Goal: Information Seeking & Learning: Learn about a topic

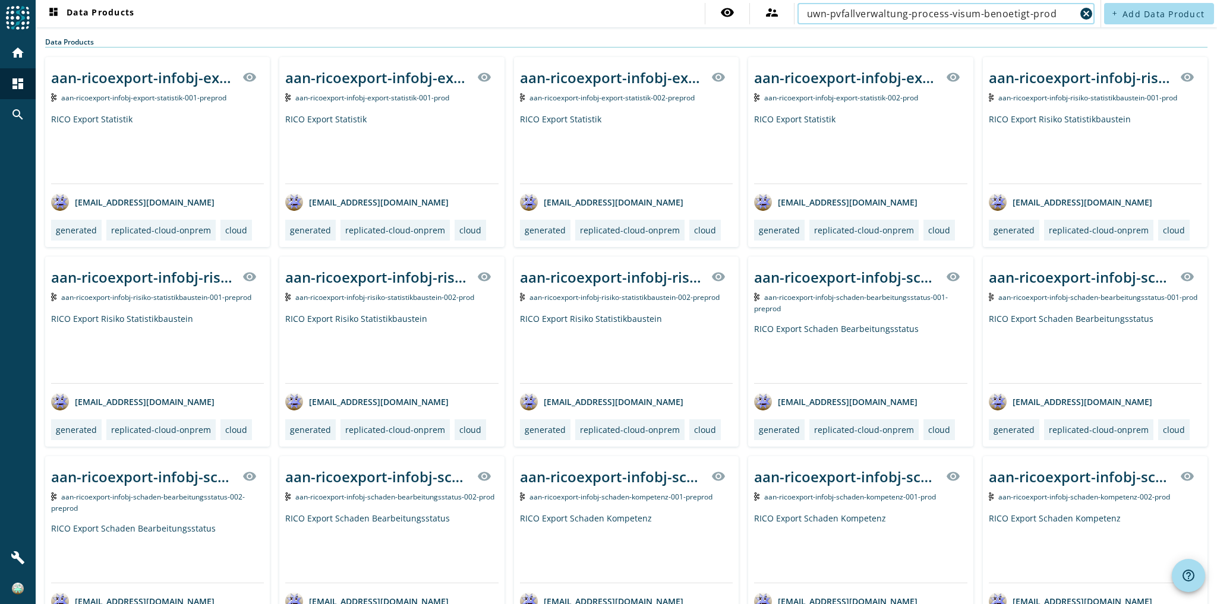
type input "uwn-pvfallverwaltung-process-visum-benoetigt-prod"
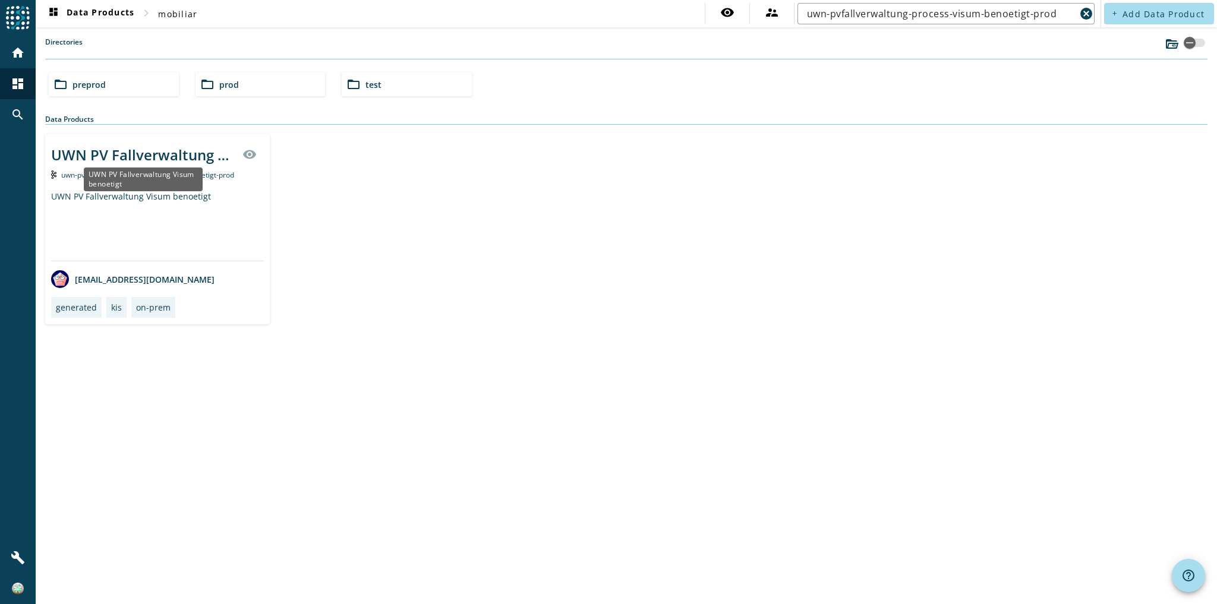
click at [154, 153] on div "UWN PV Fallverwaltung Visum benoetigt" at bounding box center [143, 155] width 184 height 20
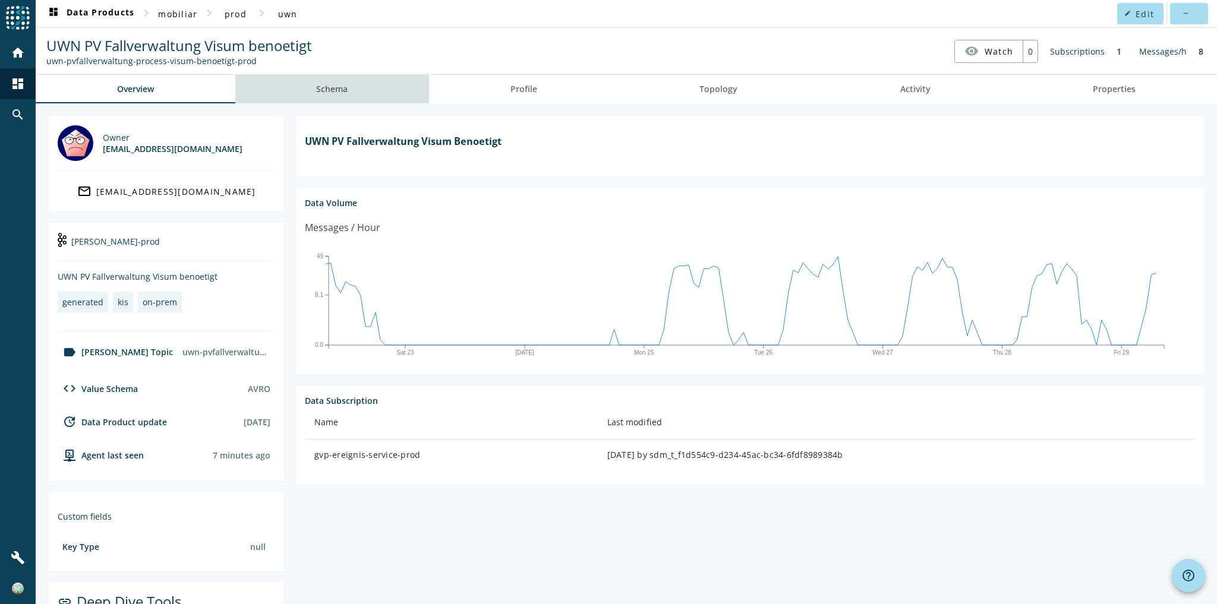
drag, startPoint x: 397, startPoint y: 81, endPoint x: 422, endPoint y: 81, distance: 25.0
click at [397, 81] on link "Schema" at bounding box center [332, 89] width 194 height 29
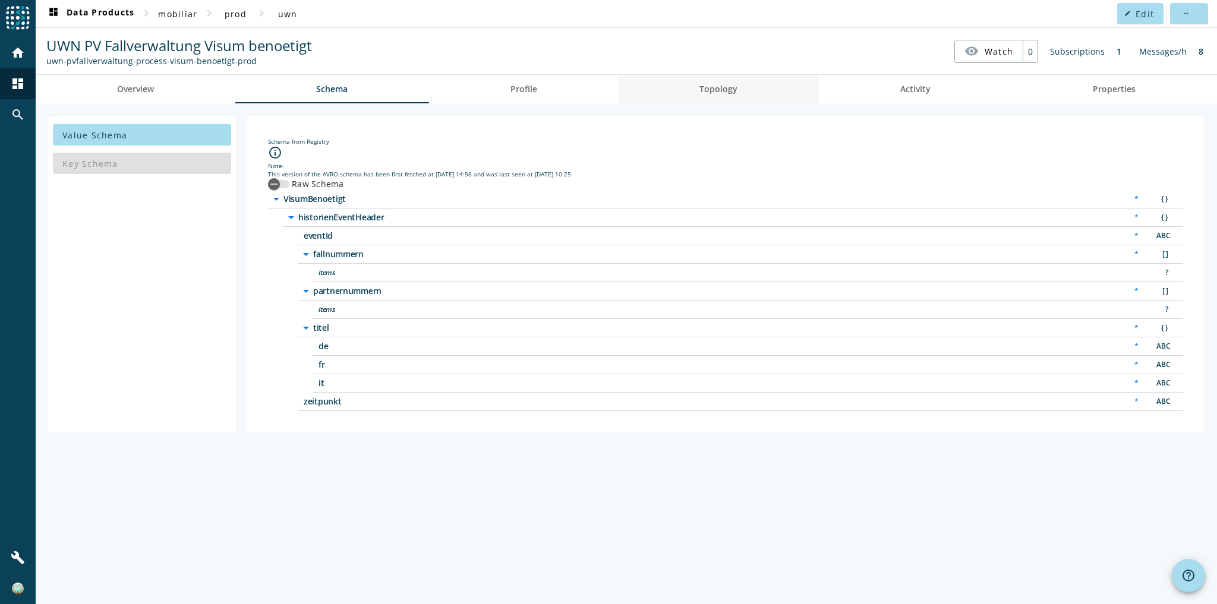
click at [696, 80] on link "Topology" at bounding box center [719, 89] width 201 height 29
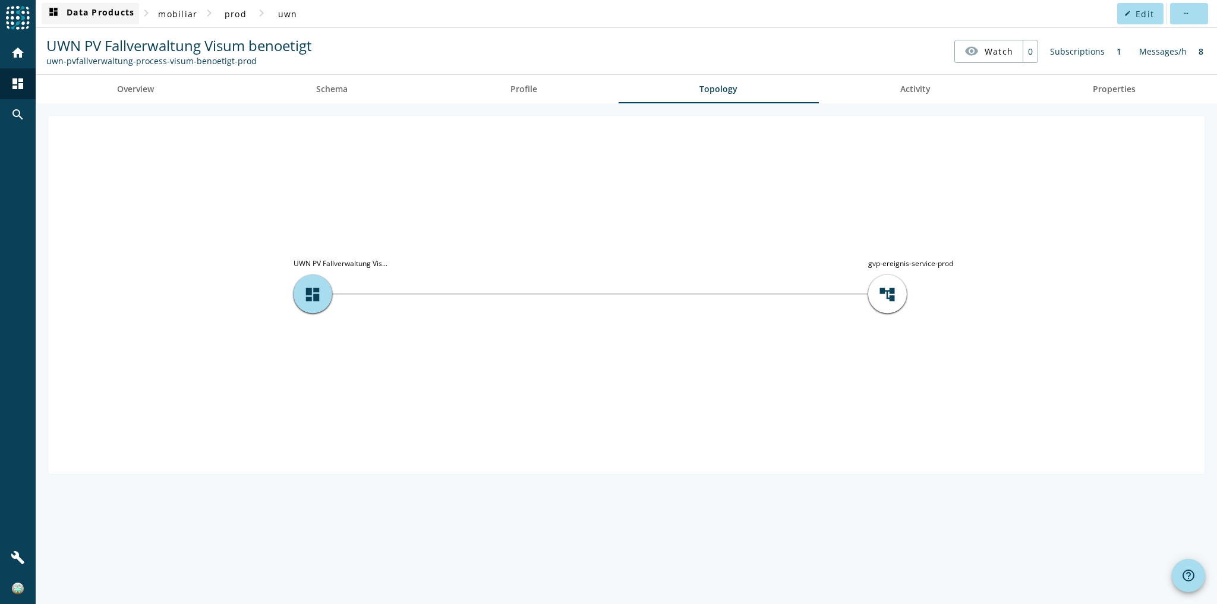
click at [108, 12] on span "dashboard Data Products" at bounding box center [90, 14] width 88 height 14
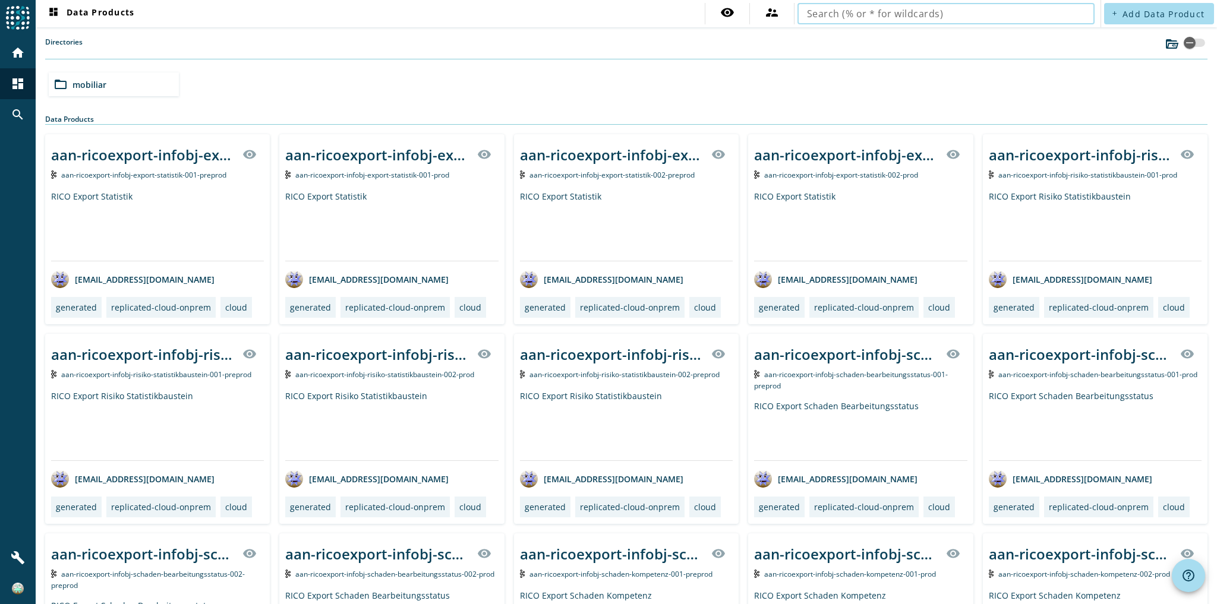
click at [987, 17] on input "text" at bounding box center [946, 14] width 278 height 14
type input "uwn-pvfallverwaltung-process-gfb-status-veraendert-prod"
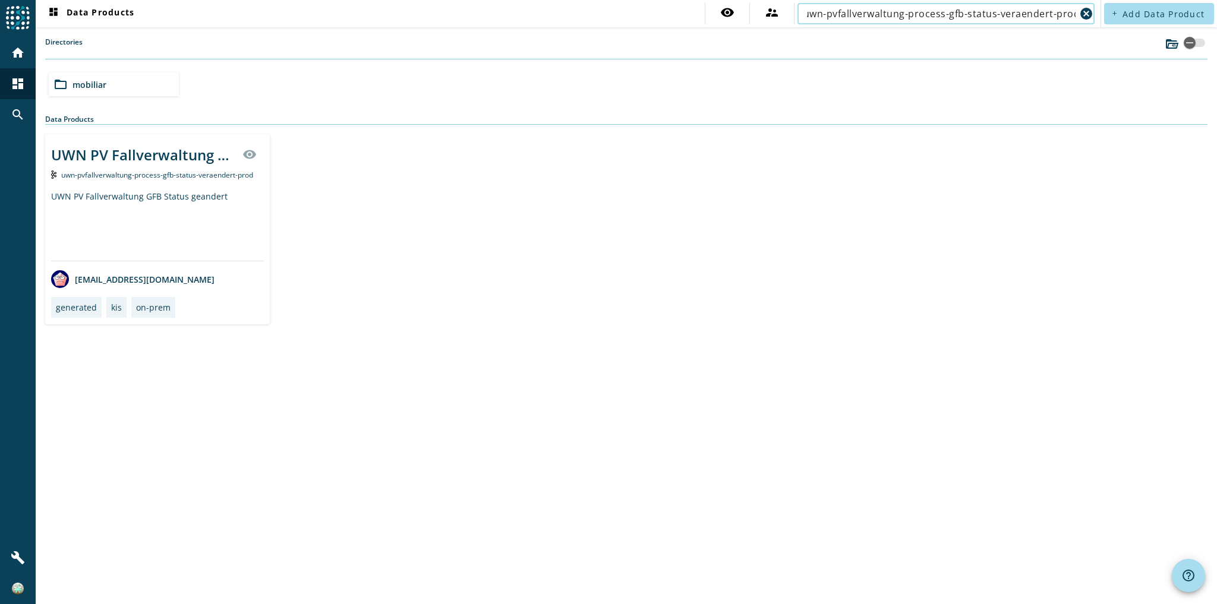
click at [207, 244] on div "UWN PV Fallverwaltung GFB Status geandert" at bounding box center [157, 226] width 213 height 70
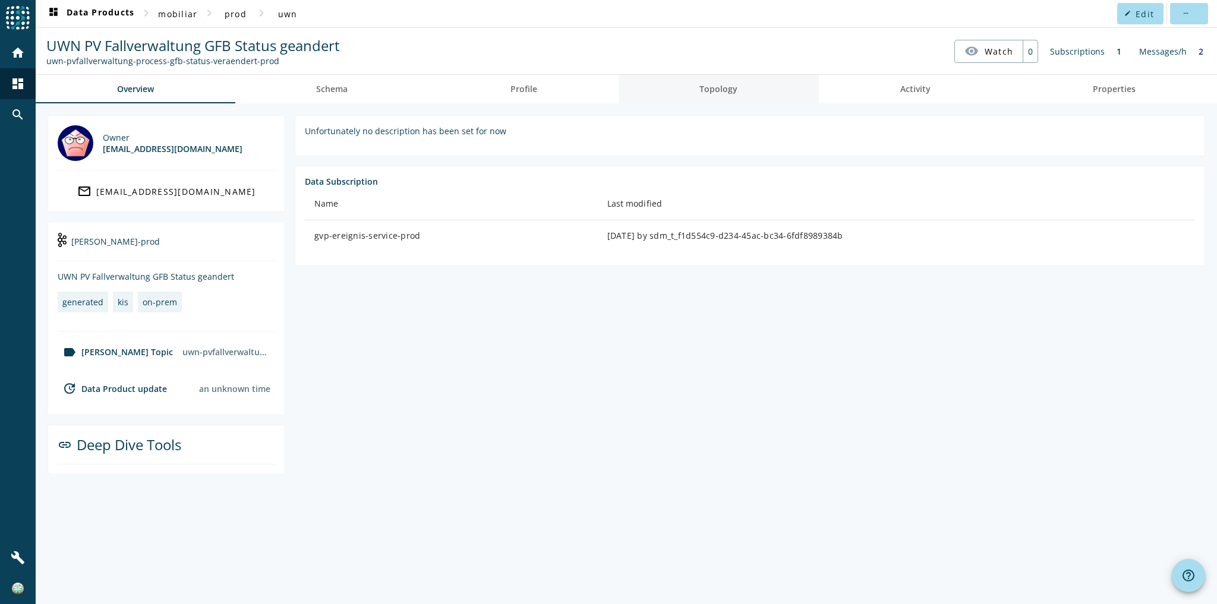
click at [728, 92] on span "Topology" at bounding box center [718, 89] width 38 height 8
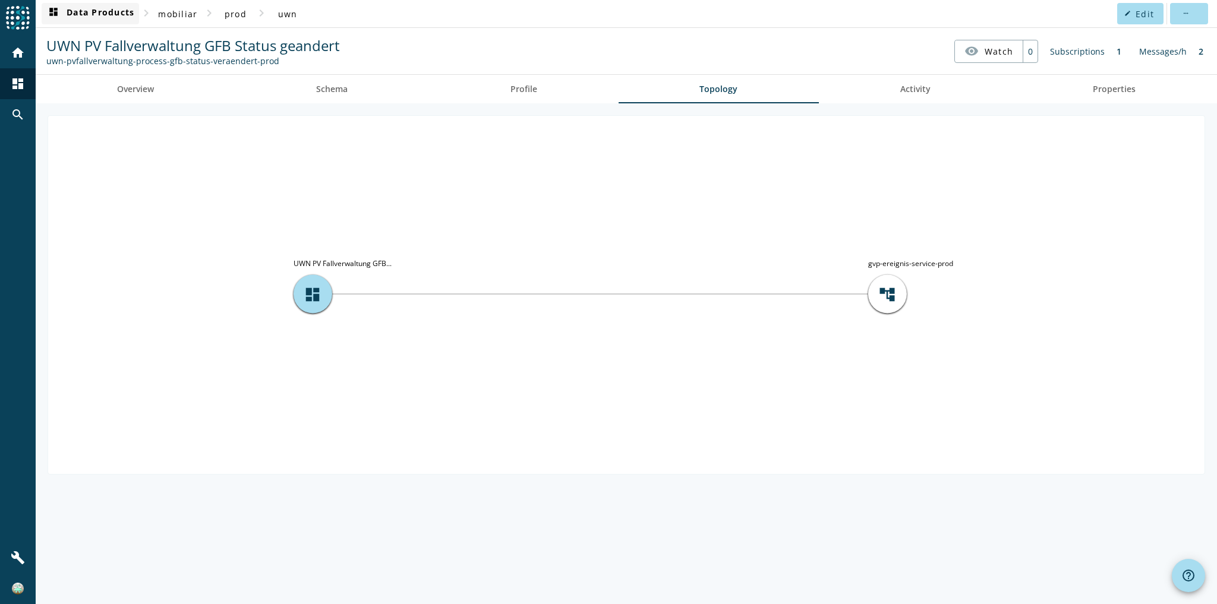
click at [126, 23] on span at bounding box center [90, 13] width 97 height 29
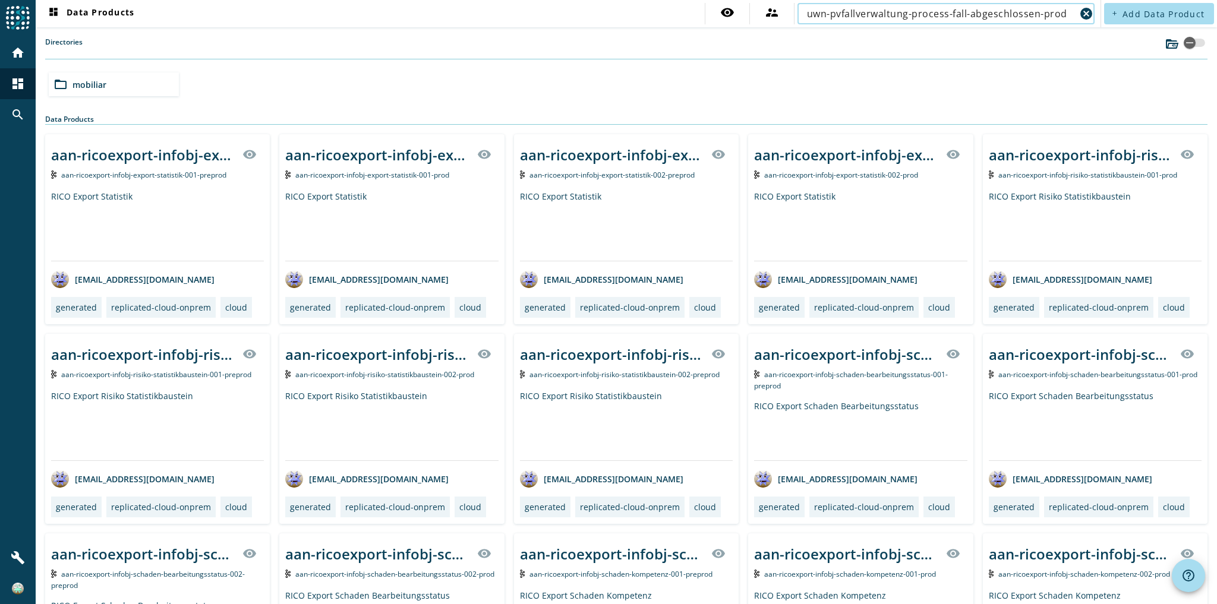
type input "uwn-pvfallverwaltung-process-fall-abgeschlossen-prod"
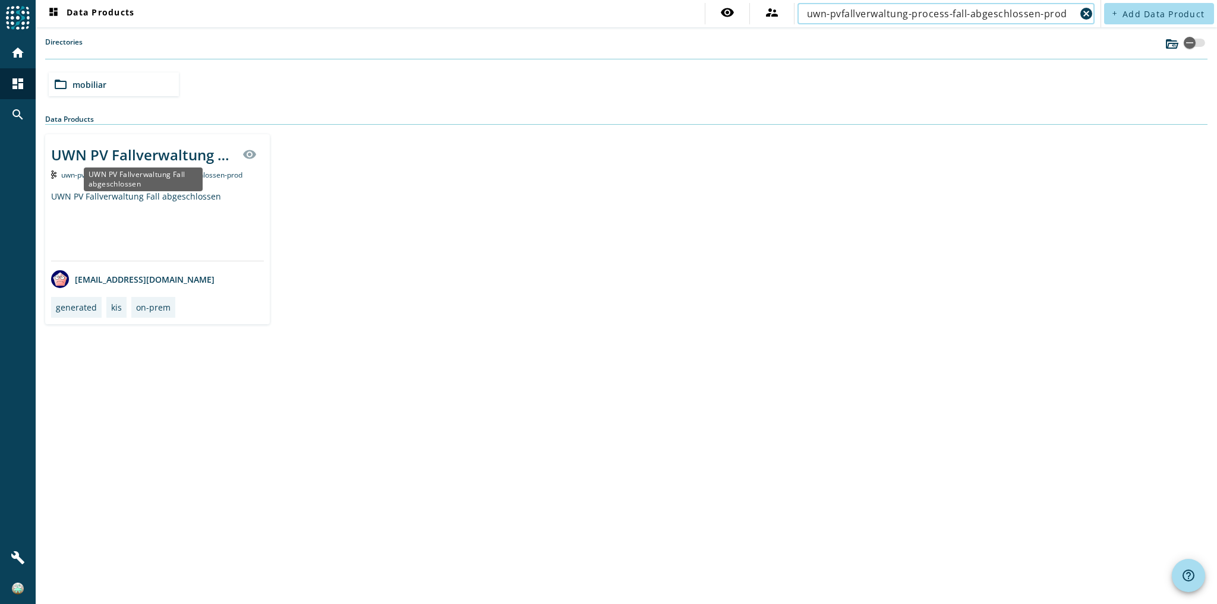
click at [136, 147] on div "UWN PV Fallverwaltung Fall abgeschlossen" at bounding box center [143, 155] width 184 height 20
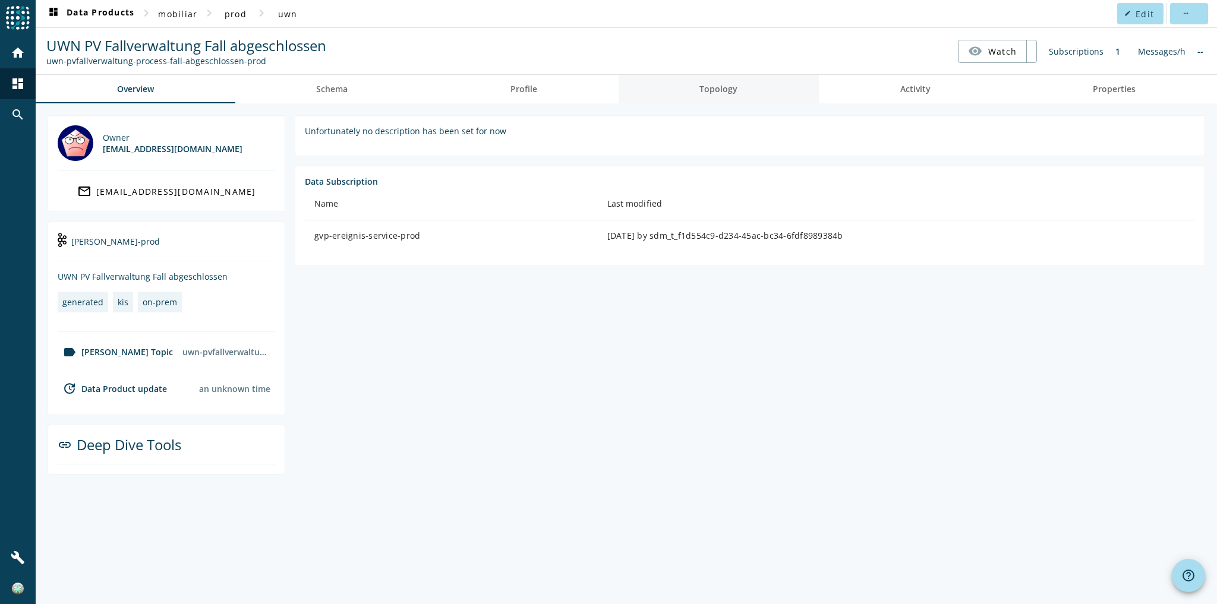
click at [709, 85] on span "Topology" at bounding box center [718, 89] width 38 height 8
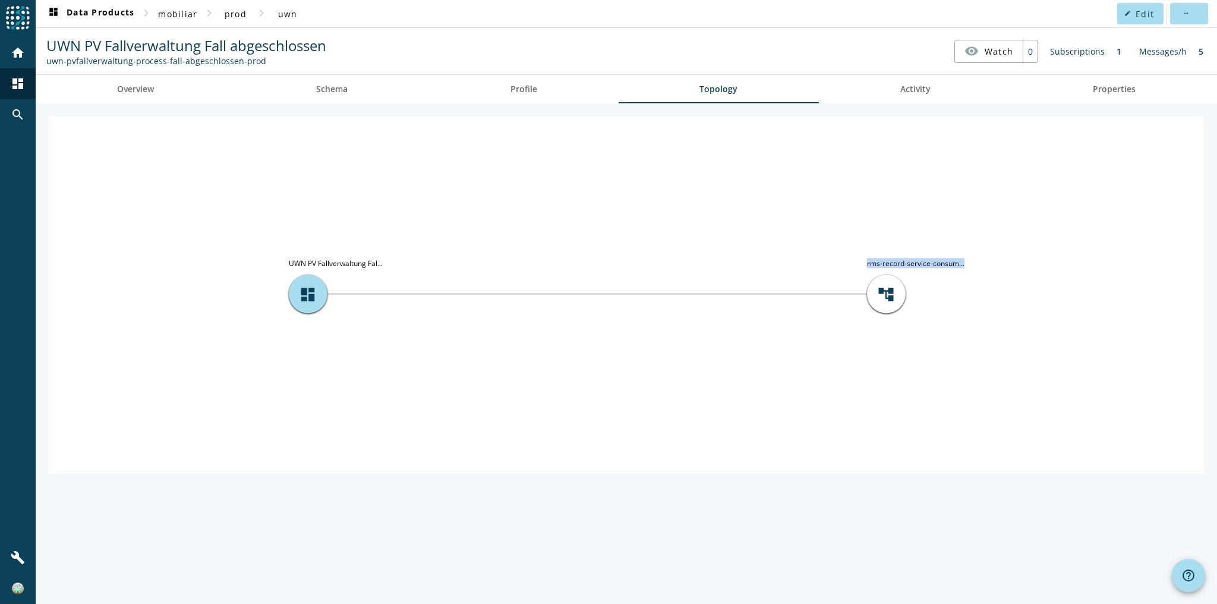
drag, startPoint x: 863, startPoint y: 262, endPoint x: 976, endPoint y: 264, distance: 113.5
click at [976, 264] on icon "account_tree rms-record-service-consum... dashboard UWN PV Fallverwaltung Fal..." at bounding box center [626, 294] width 1156 height 356
click at [957, 263] on tspan "rms-record-service-consum..." at bounding box center [915, 263] width 97 height 10
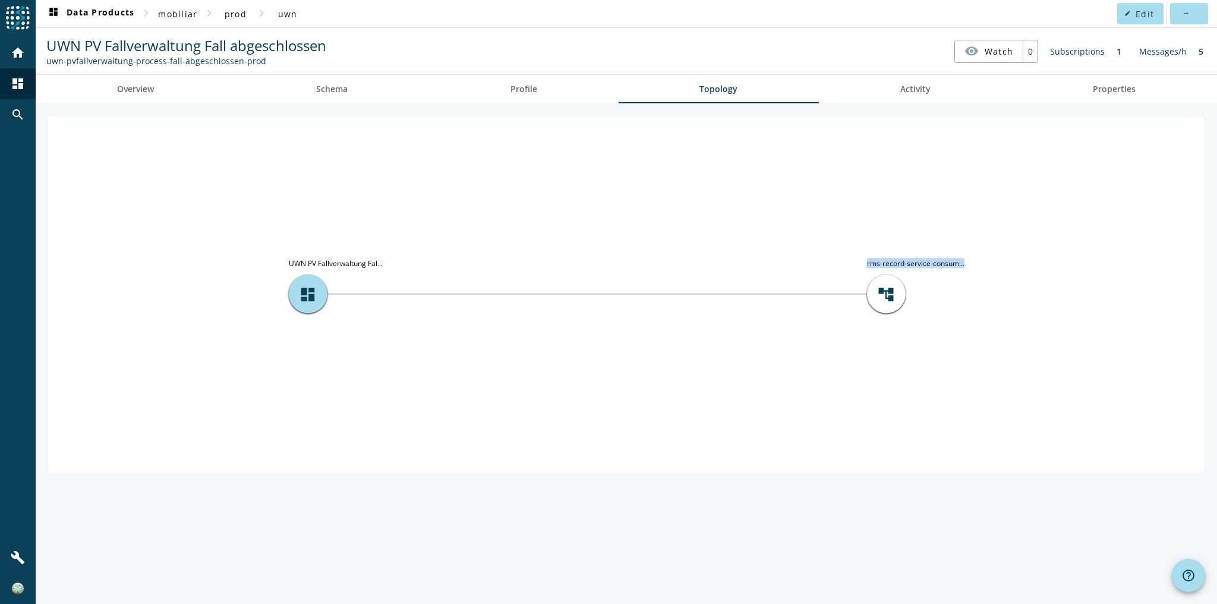
click at [957, 263] on tspan "rms-record-service-consum..." at bounding box center [915, 263] width 97 height 10
drag, startPoint x: 907, startPoint y: 260, endPoint x: 860, endPoint y: 251, distance: 47.8
click at [860, 251] on icon "account_tree rms-record-service-consum... dashboard UWN PV Fallverwaltung Fal..." at bounding box center [626, 294] width 1156 height 356
click at [865, 260] on icon "account_tree rms-record-service-consum... dashboard UWN PV Fallverwaltung Fal..." at bounding box center [626, 294] width 1156 height 356
click at [111, 12] on span "dashboard Data Products" at bounding box center [90, 14] width 88 height 14
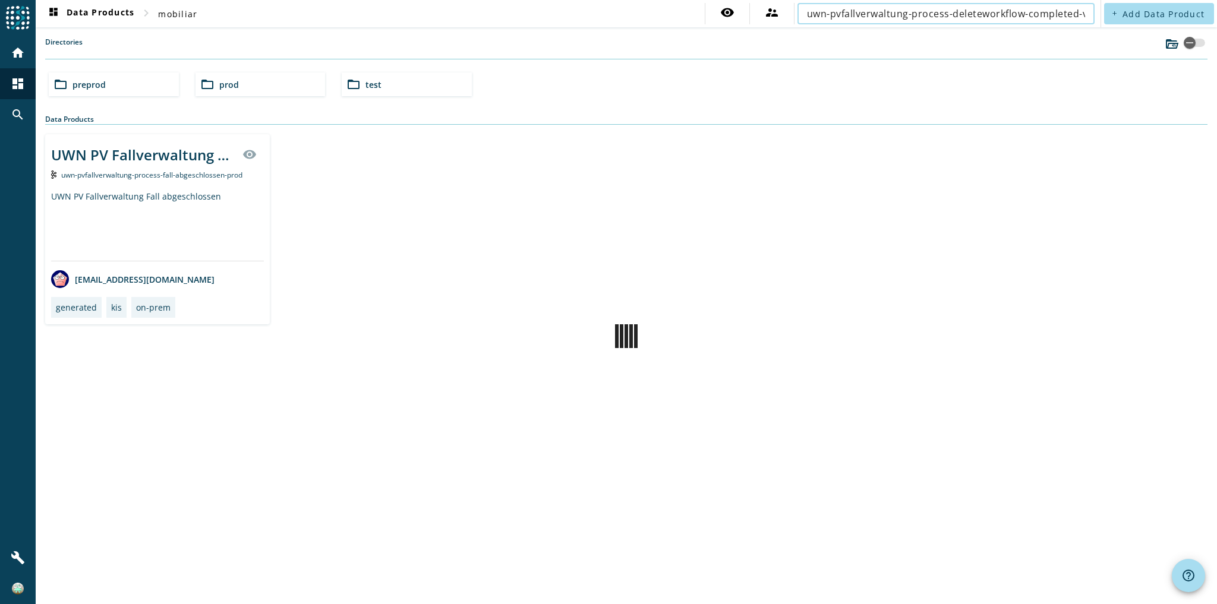
scroll to position [0, 18]
type input "uwn-pvfallverwaltung-process-deleteworkflow-completed-v2-"
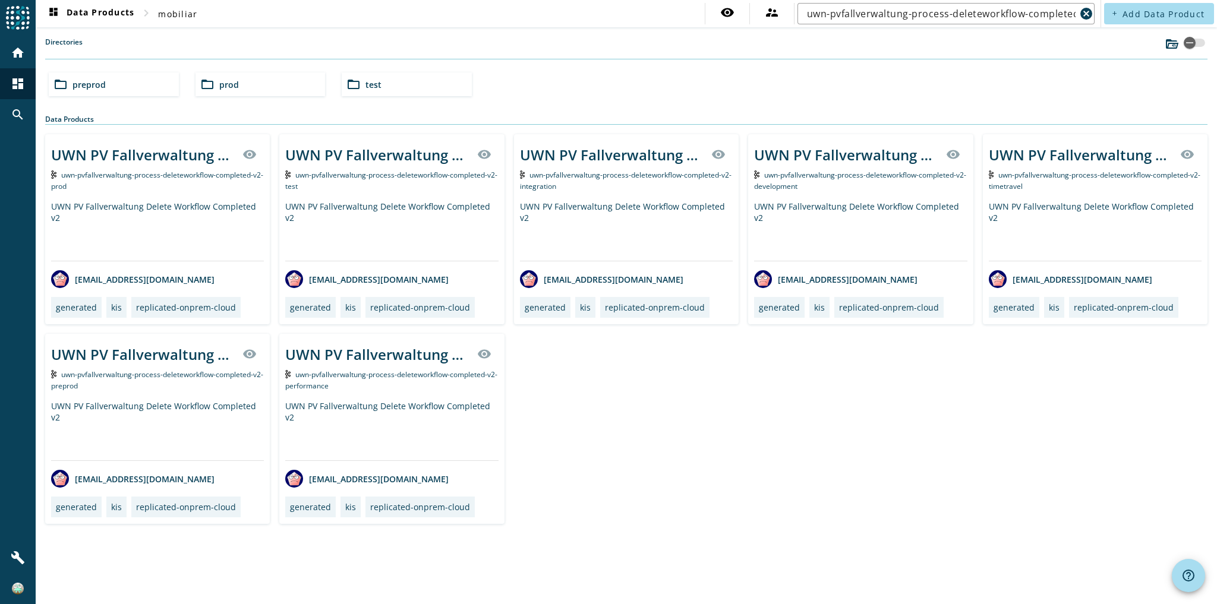
click at [178, 220] on div "UWN PV Fallverwaltung Delete Workflow Completed v2" at bounding box center [157, 231] width 213 height 60
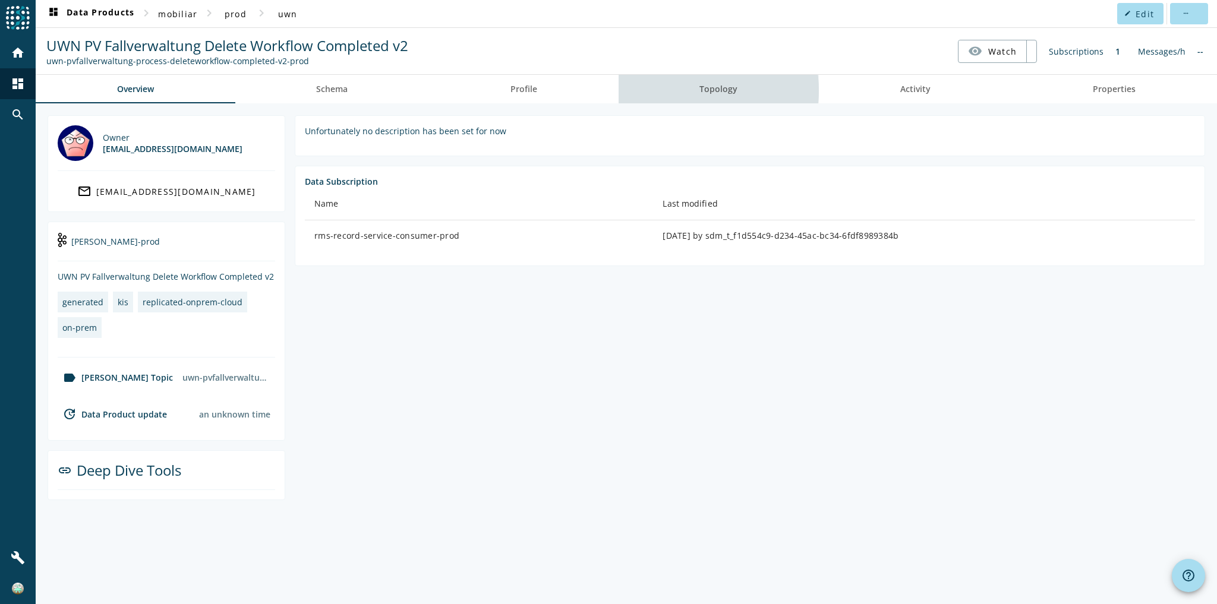
click at [678, 90] on link "Topology" at bounding box center [719, 89] width 201 height 29
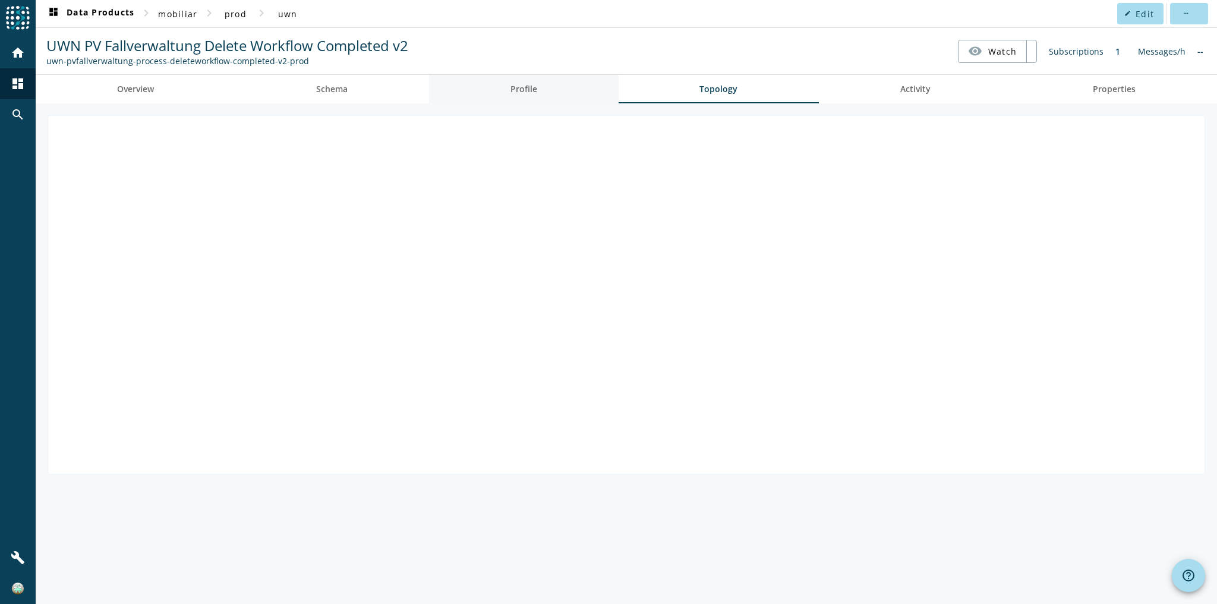
click at [575, 88] on link "Profile" at bounding box center [524, 89] width 190 height 29
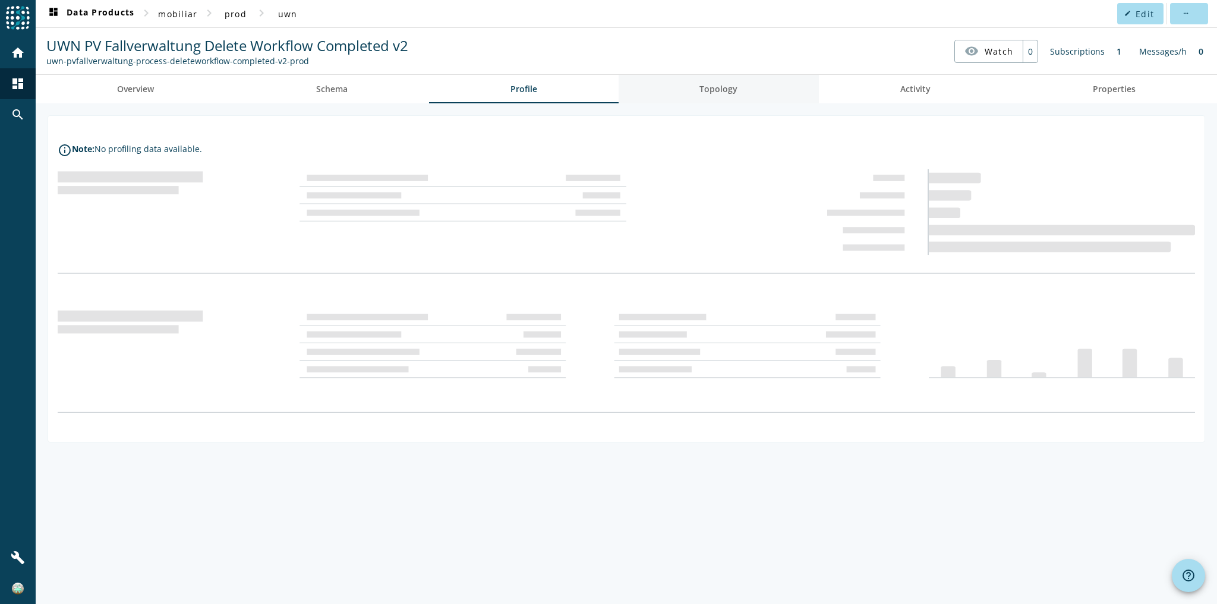
click at [660, 95] on link "Topology" at bounding box center [719, 89] width 201 height 29
